Goal: Task Accomplishment & Management: Manage account settings

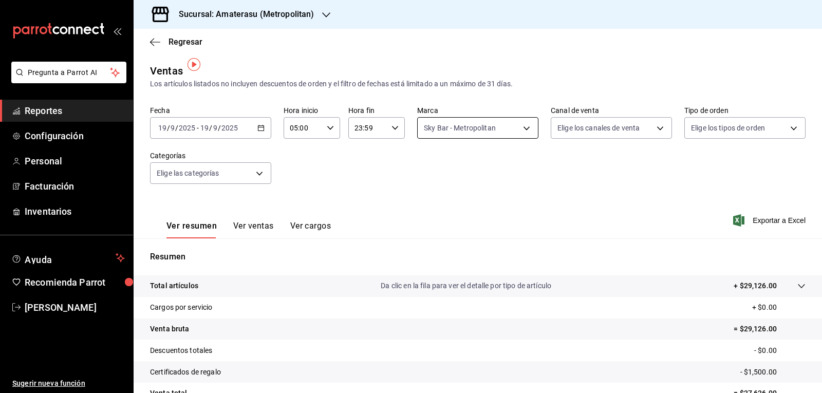
scroll to position [7, 0]
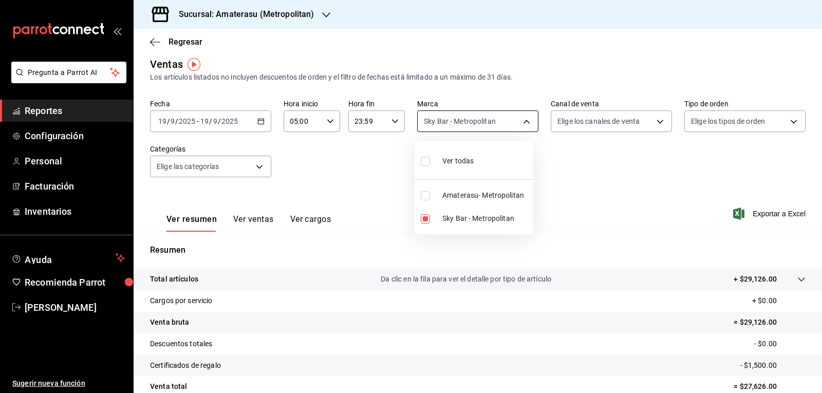
click at [456, 122] on body "Pregunta a Parrot AI Reportes Configuración Personal Facturación Inventarios Ay…" at bounding box center [411, 196] width 822 height 393
click at [425, 218] on input "checkbox" at bounding box center [425, 218] width 9 height 9
checkbox input "false"
click at [425, 198] on input "checkbox" at bounding box center [425, 195] width 9 height 9
checkbox input "true"
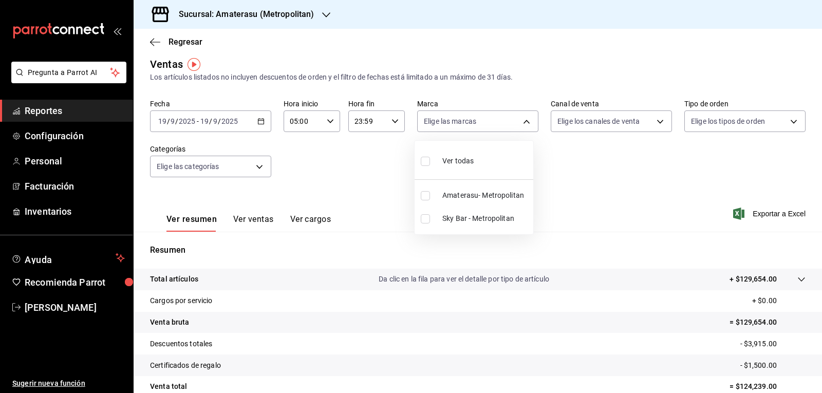
type input "e4cd7fcb-d45b-43ae-a99f-ad4ccfcd9032"
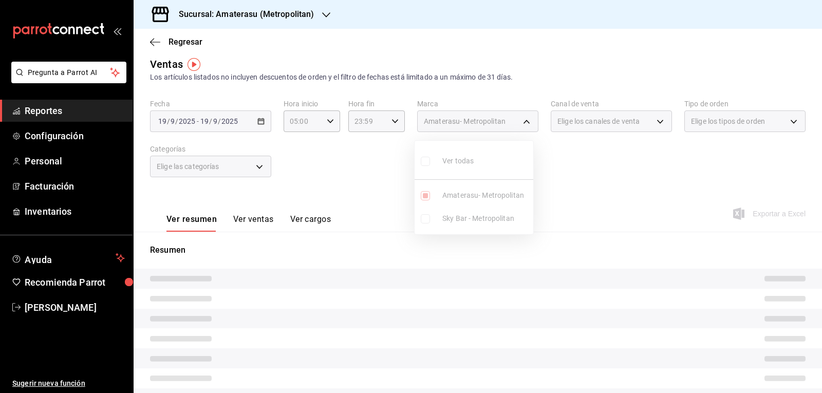
click at [576, 192] on div at bounding box center [411, 196] width 822 height 393
click at [576, 192] on div "Ver resumen Ver ventas Ver cargos Exportar a Excel" at bounding box center [478, 210] width 688 height 42
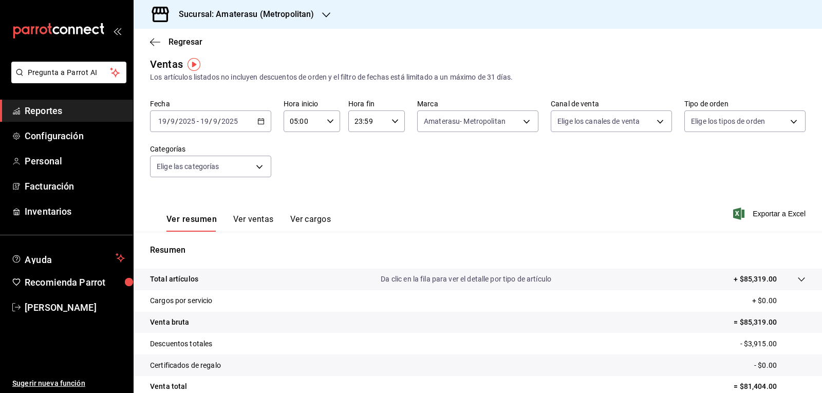
click at [576, 192] on div "Ver resumen Ver ventas Ver cargos Exportar a Excel" at bounding box center [478, 210] width 688 height 42
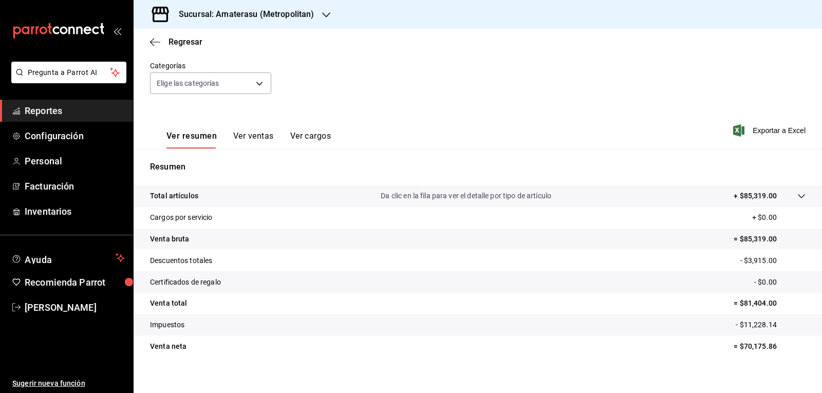
scroll to position [99, 0]
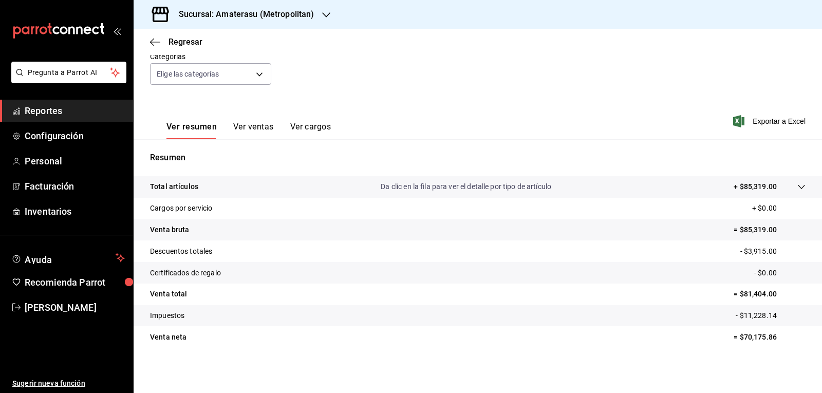
click at [551, 311] on tr "Impuestos - $11,228.14" at bounding box center [478, 316] width 688 height 22
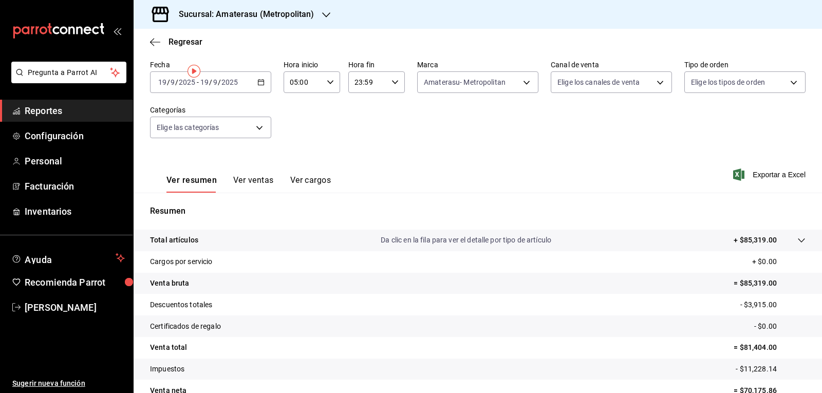
scroll to position [0, 0]
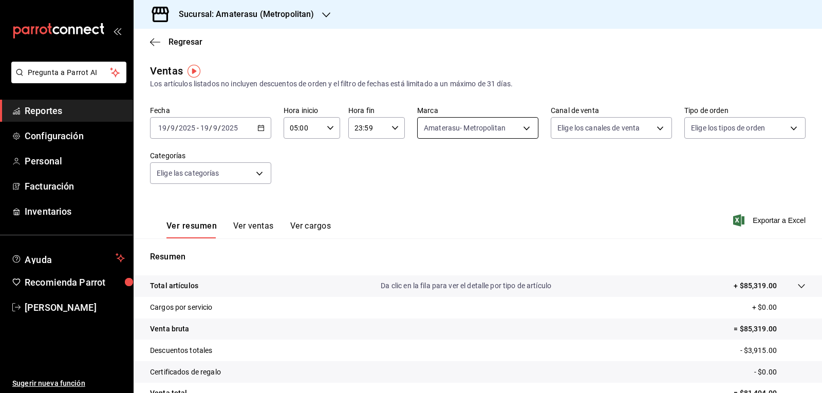
click at [430, 122] on body "Pregunta a Parrot AI Reportes Configuración Personal Facturación Inventarios Ay…" at bounding box center [411, 196] width 822 height 393
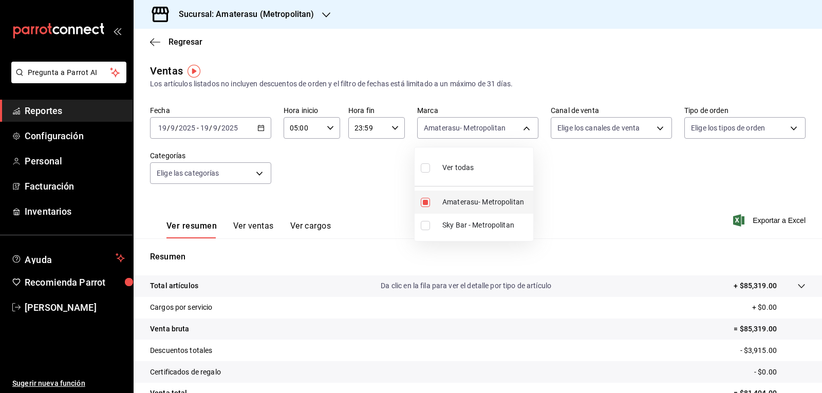
click at [427, 202] on input "checkbox" at bounding box center [425, 202] width 9 height 9
checkbox input "false"
click at [431, 229] on label at bounding box center [427, 225] width 13 height 9
click at [430, 229] on input "checkbox" at bounding box center [425, 225] width 9 height 9
checkbox input "false"
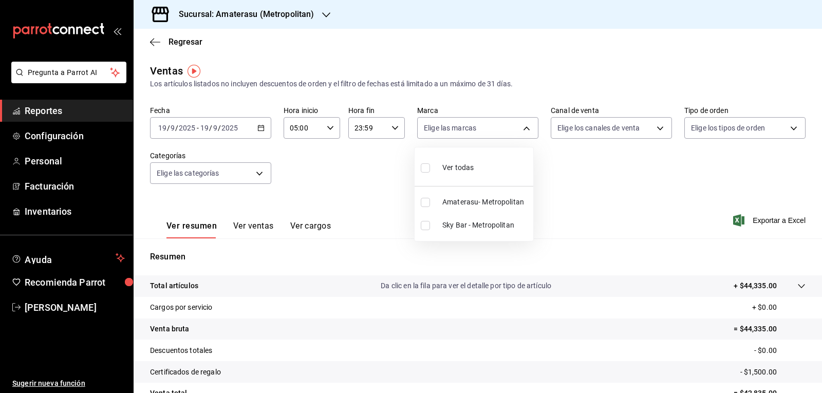
click at [425, 226] on input "checkbox" at bounding box center [425, 225] width 9 height 9
checkbox input "true"
type input "f3afaab8-8c3d-4e49-a299-af9bdf6027b2"
click at [594, 206] on div at bounding box center [411, 196] width 822 height 393
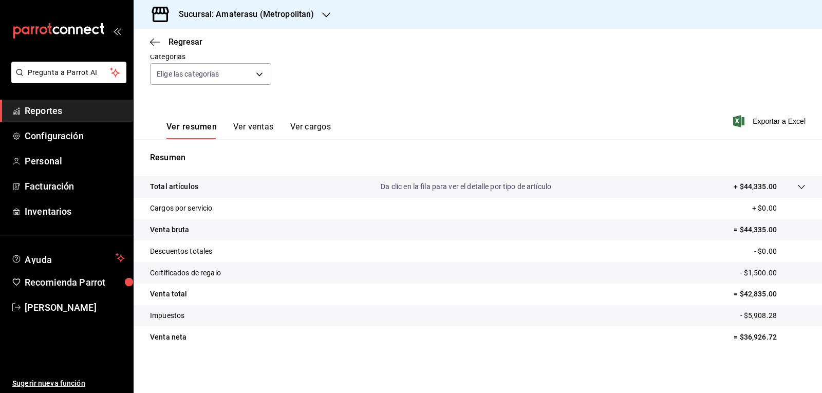
scroll to position [7, 0]
